Goal: Transaction & Acquisition: Purchase product/service

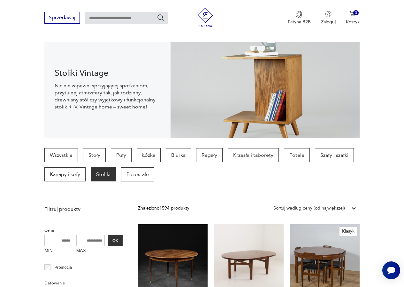
scroll to position [64, 0]
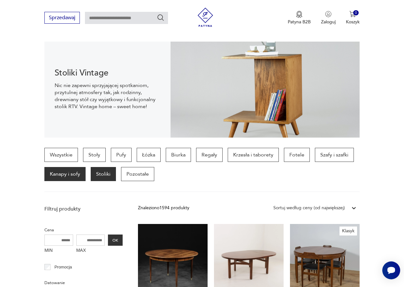
click at [64, 172] on p "Kanapy i sofy" at bounding box center [64, 174] width 41 height 14
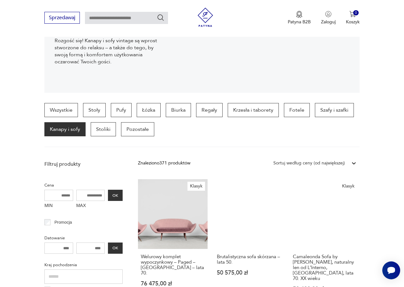
scroll to position [106, 0]
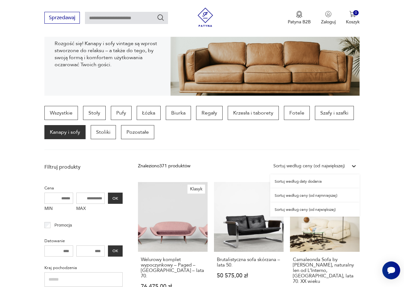
click at [353, 164] on icon at bounding box center [354, 166] width 6 height 6
click at [305, 195] on div "Sortuj według ceny (od najmniejszej)" at bounding box center [314, 195] width 89 height 14
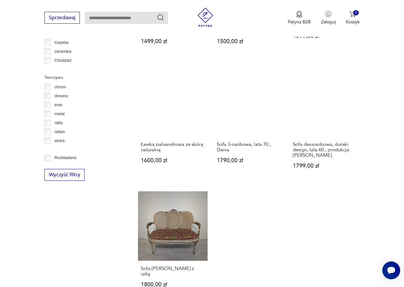
scroll to position [809, 0]
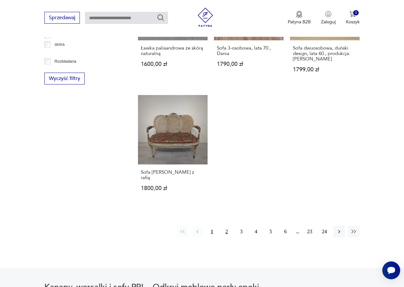
click at [226, 226] on button "2" at bounding box center [227, 232] width 12 height 12
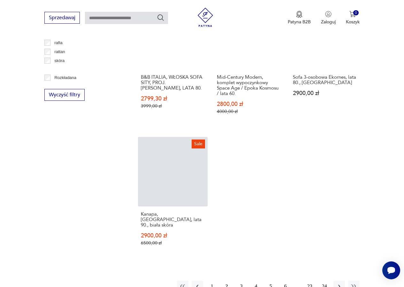
scroll to position [895, 0]
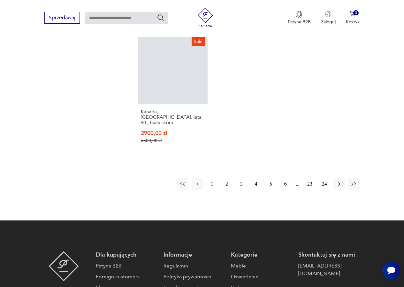
click at [212, 178] on button "1" at bounding box center [212, 184] width 12 height 12
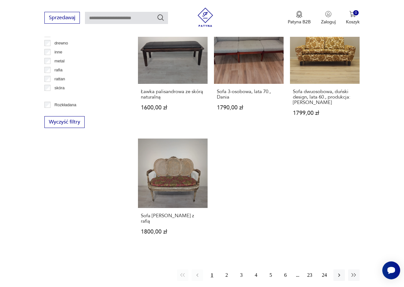
scroll to position [777, 0]
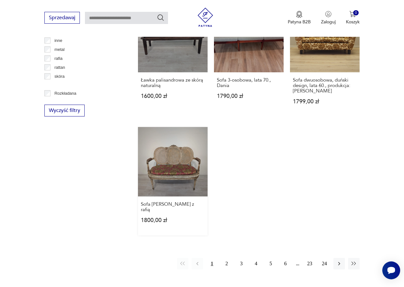
click at [179, 174] on link "Sofa [PERSON_NAME] z rafią 1800,00 zł" at bounding box center [173, 181] width 70 height 109
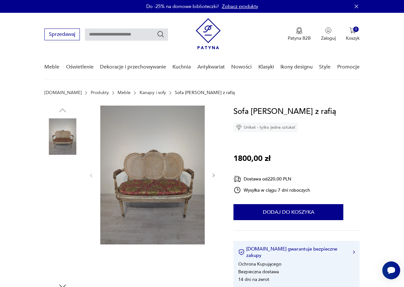
click at [153, 186] on img at bounding box center [152, 174] width 104 height 139
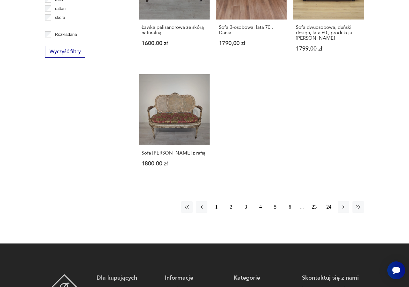
scroll to position [895, 0]
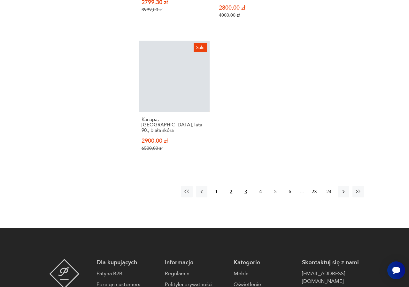
click at [246, 186] on button "3" at bounding box center [246, 192] width 12 height 12
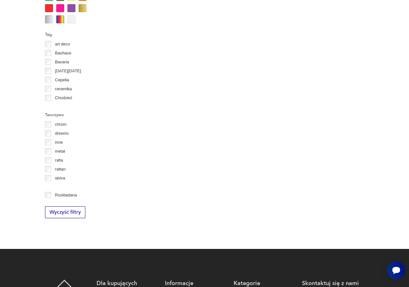
scroll to position [170, 0]
